Goal: Complete application form

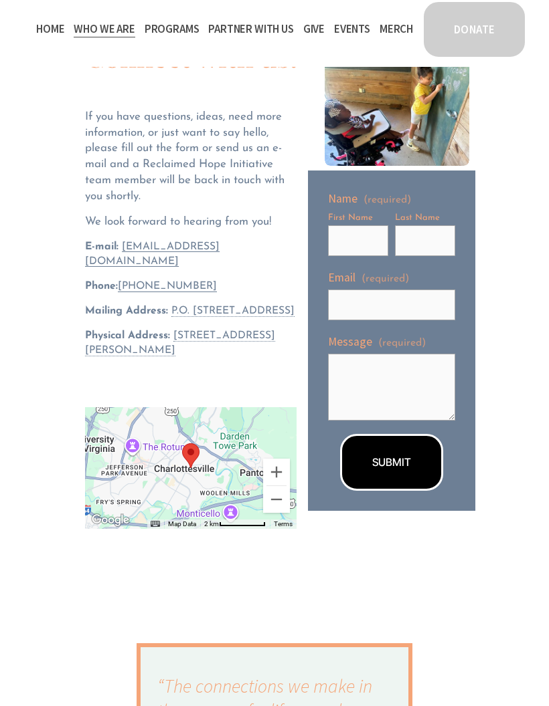
scroll to position [72, 0]
click at [341, 242] on input "First Name" at bounding box center [358, 241] width 60 height 31
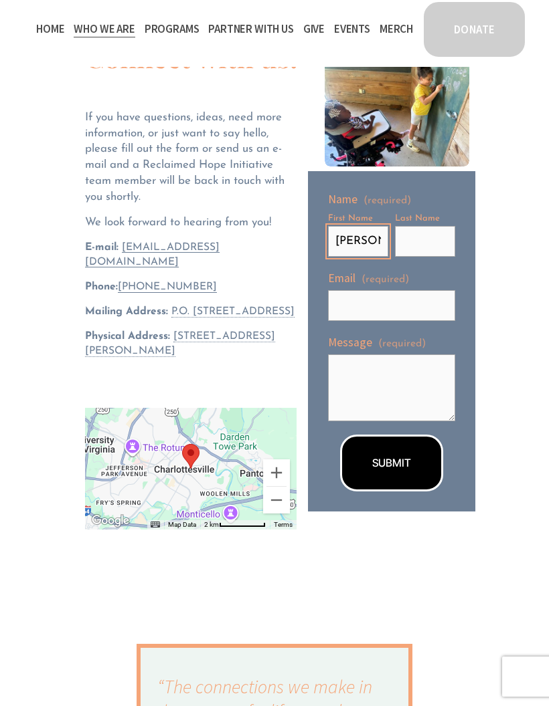
type input "[PERSON_NAME]"
click at [428, 246] on input "Last Name" at bounding box center [425, 241] width 60 height 31
type input "[PERSON_NAME]"
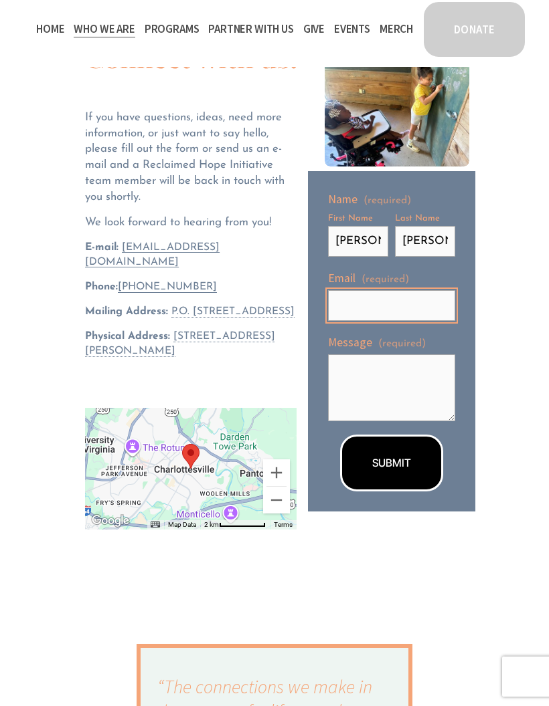
click at [354, 298] on input "Email (required)" at bounding box center [391, 305] width 127 height 31
type input "[EMAIL_ADDRESS][DOMAIN_NAME]"
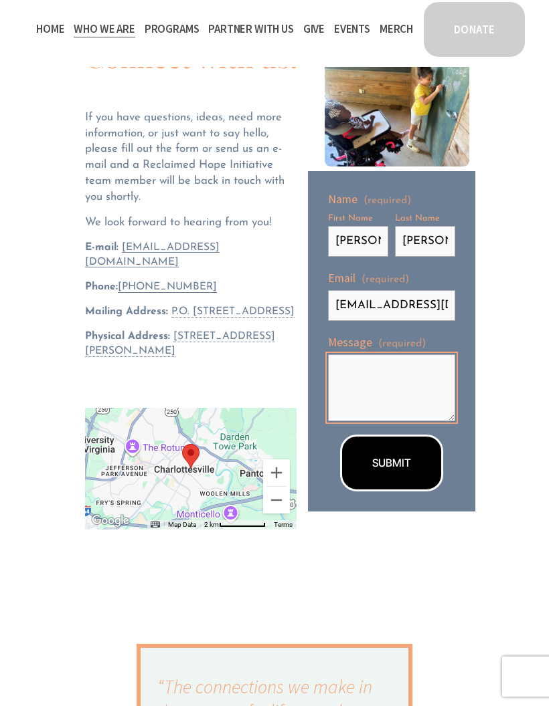
click at [351, 364] on textarea "Message (required)" at bounding box center [391, 388] width 127 height 67
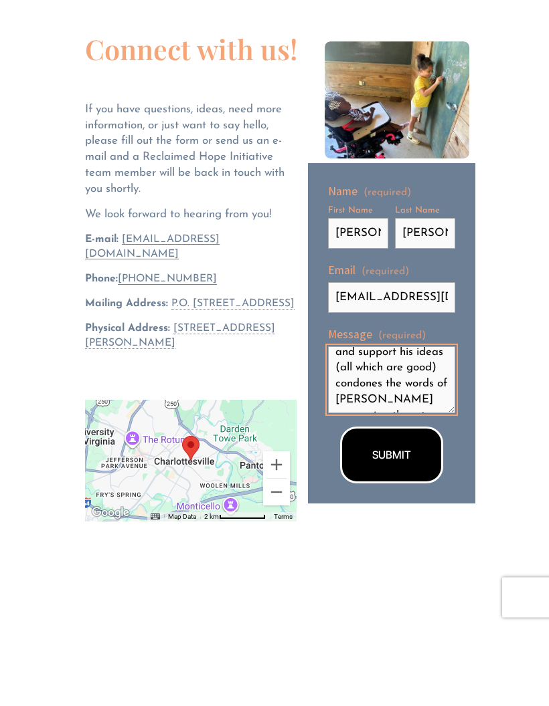
scroll to position [231, 0]
click at [440, 426] on textarea "I am a [DEMOGRAPHIC_DATA] daughter, sister, wife,mother, and grandmother. I can…" at bounding box center [391, 459] width 127 height 67
click at [423, 426] on textarea "I am a [DEMOGRAPHIC_DATA] daughter, sister, wife,mother, and grandmother. I can…" at bounding box center [391, 459] width 127 height 67
click at [418, 426] on textarea "I am a [DEMOGRAPHIC_DATA] daughter, sister, wife,mother, and grandmother. I can…" at bounding box center [391, 459] width 127 height 67
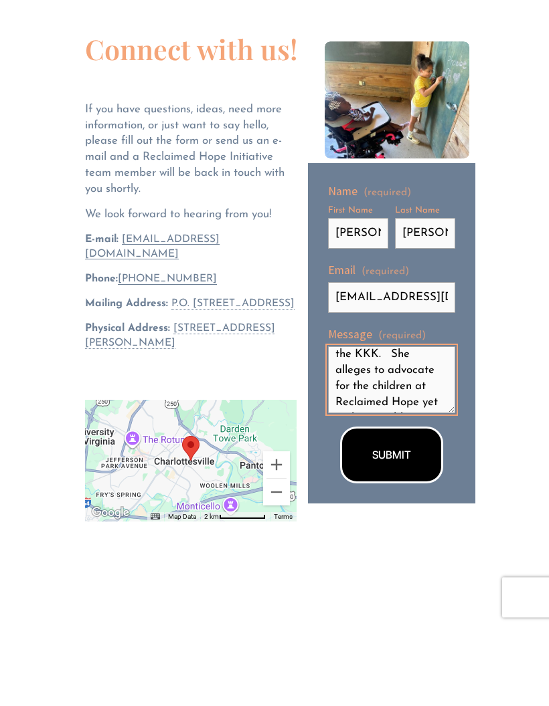
scroll to position [308, 0]
click at [401, 426] on textarea "I am a [DEMOGRAPHIC_DATA] daughter, sister, wife,mother, and grandmother. I can…" at bounding box center [391, 459] width 127 height 67
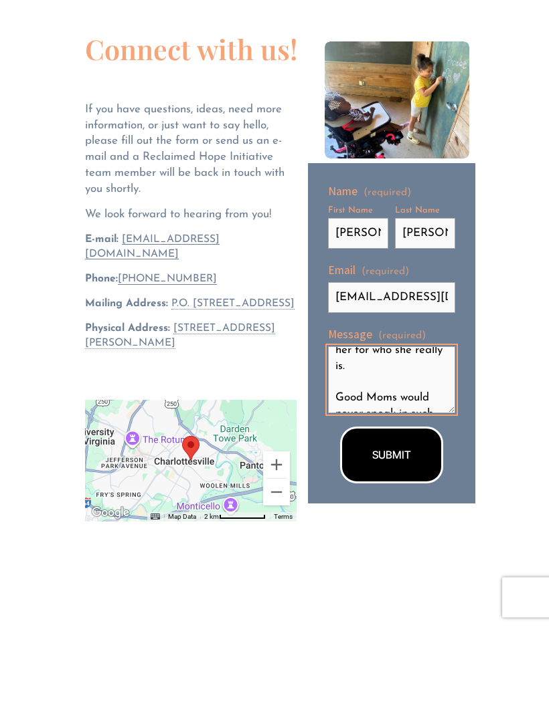
scroll to position [647, 0]
click at [449, 426] on textarea "I am a [DEMOGRAPHIC_DATA] daughter, sister, wife,mother, and grandmother. I can…" at bounding box center [391, 459] width 127 height 67
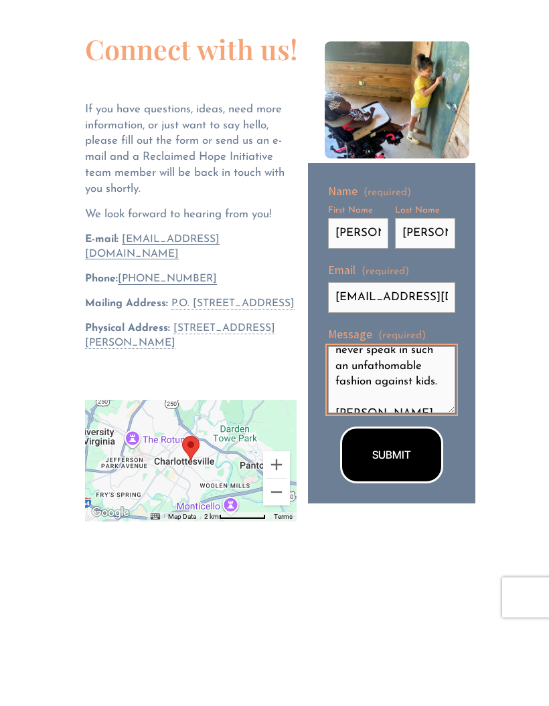
scroll to position [713, 0]
type textarea "I am a [DEMOGRAPHIC_DATA] daughter, sister, wife,mother, and grandmother. I can…"
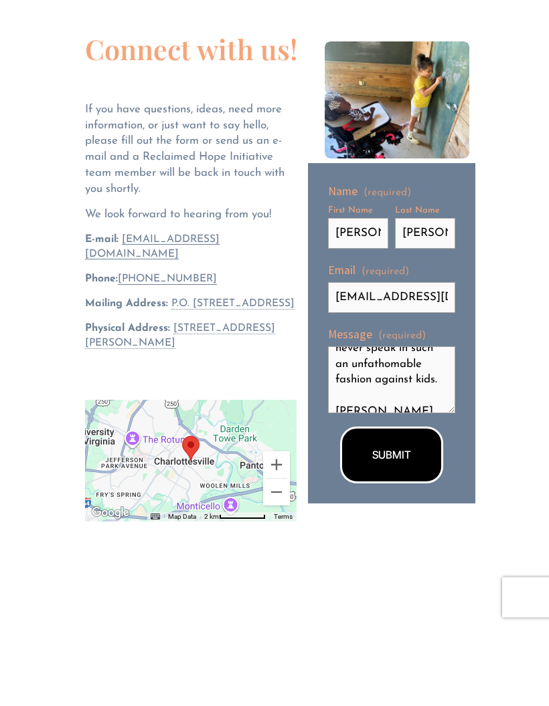
click at [420, 506] on button "SUBMIT SUBMIT" at bounding box center [391, 534] width 103 height 57
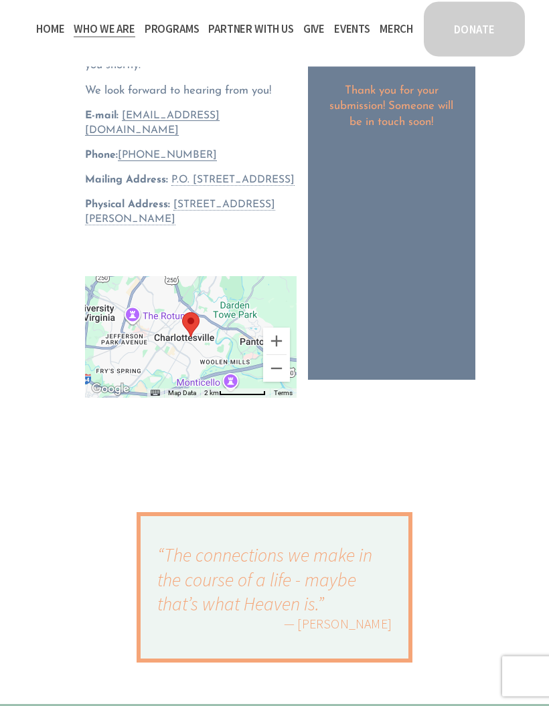
scroll to position [228, 0]
